Goal: Register for event/course

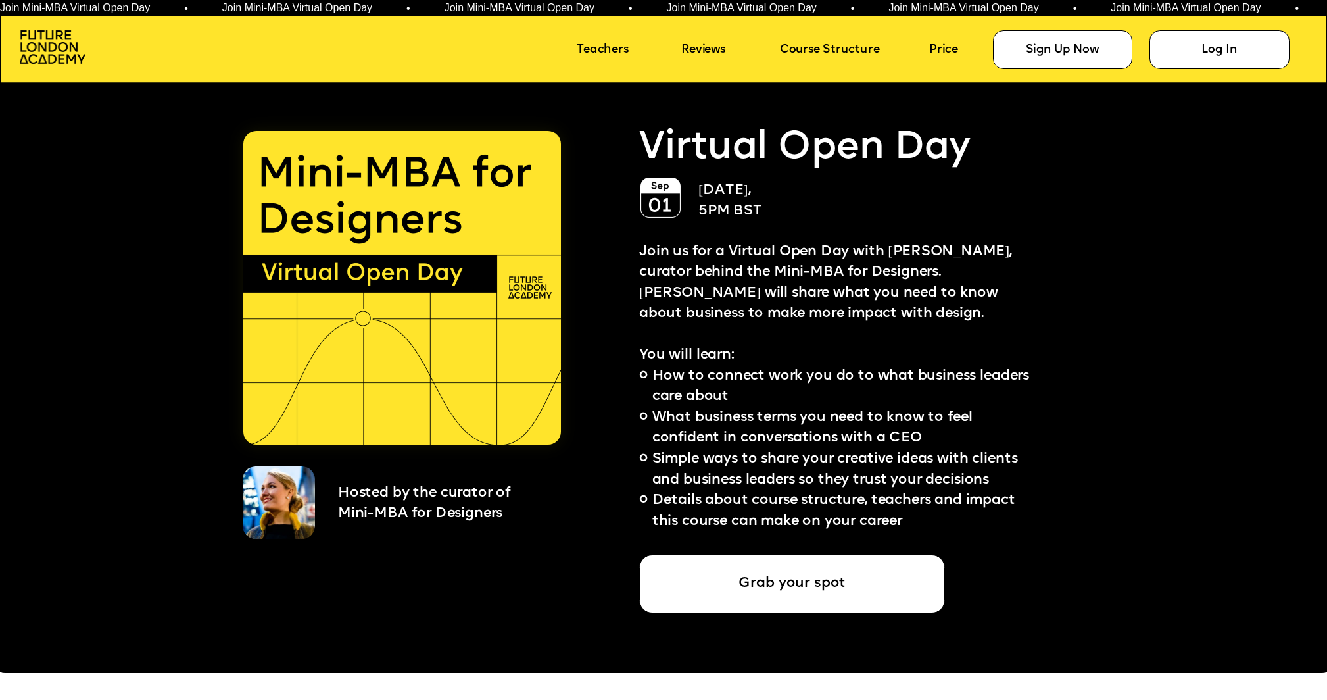
scroll to position [3390, 0]
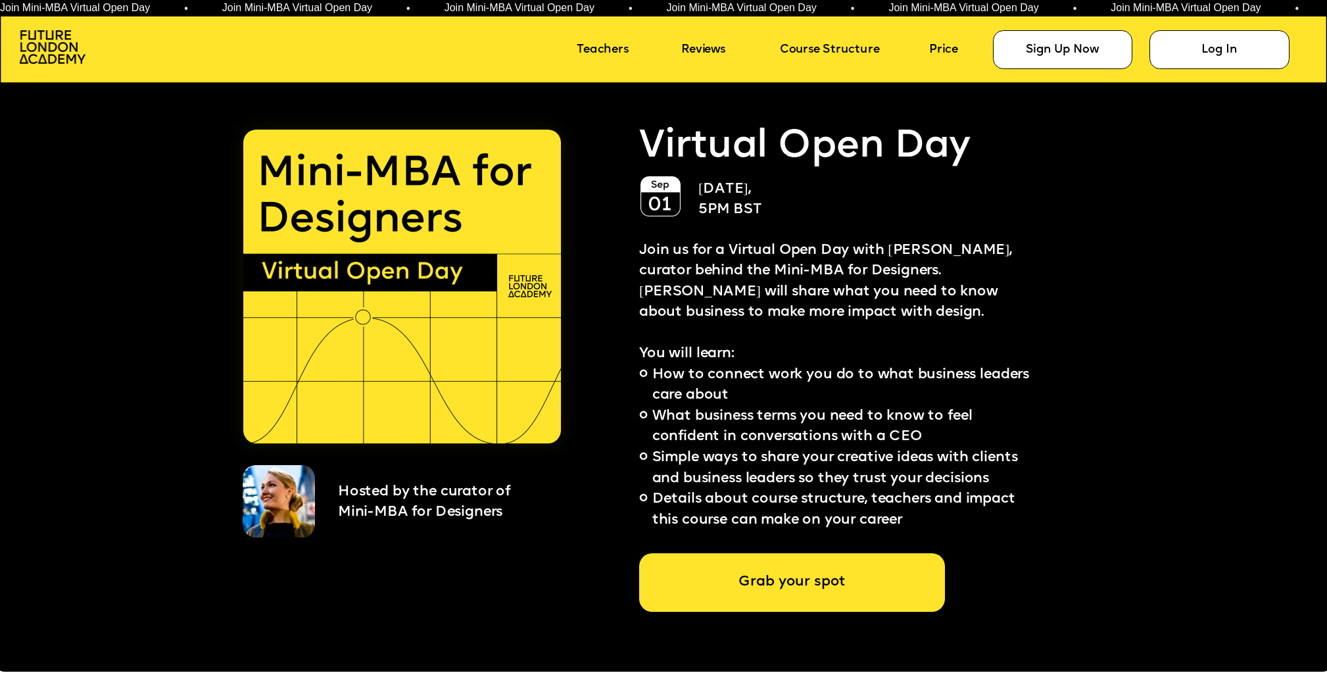
click at [748, 573] on div "Grab your spot" at bounding box center [792, 582] width 306 height 59
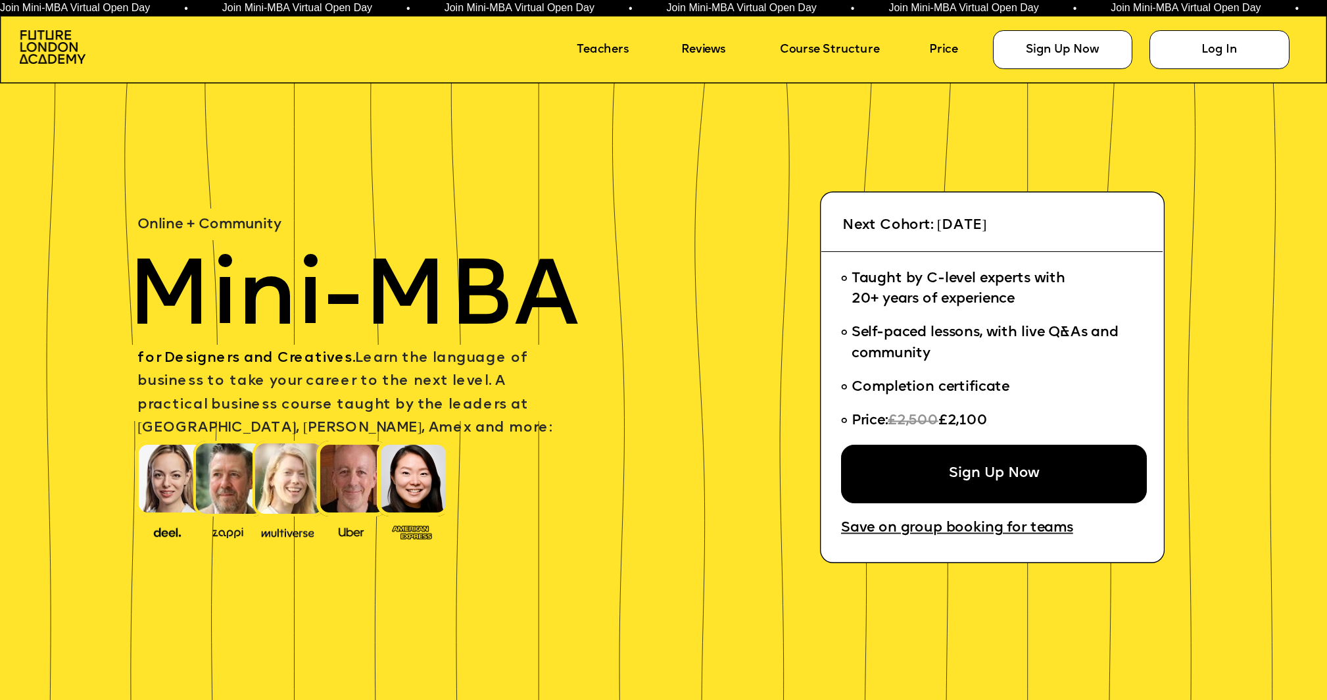
scroll to position [3390, 0]
